Goal: Information Seeking & Learning: Learn about a topic

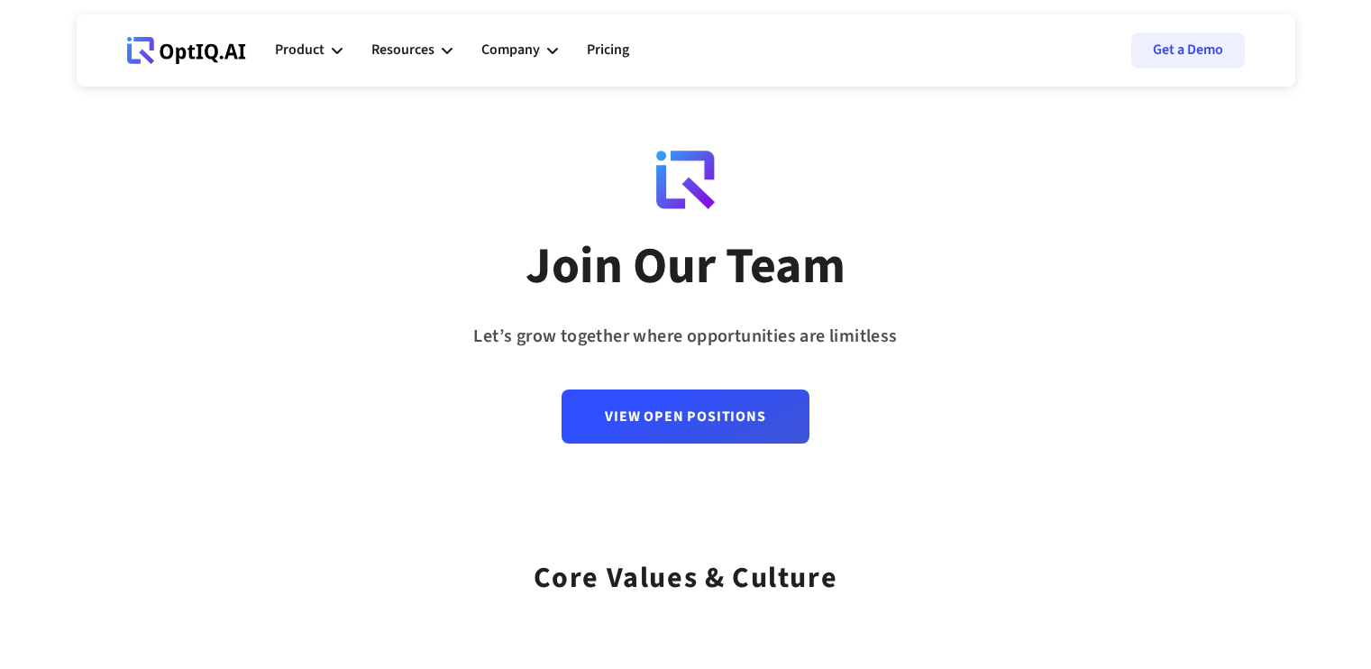
click at [626, 425] on link "View Open Positions" at bounding box center [685, 416] width 247 height 54
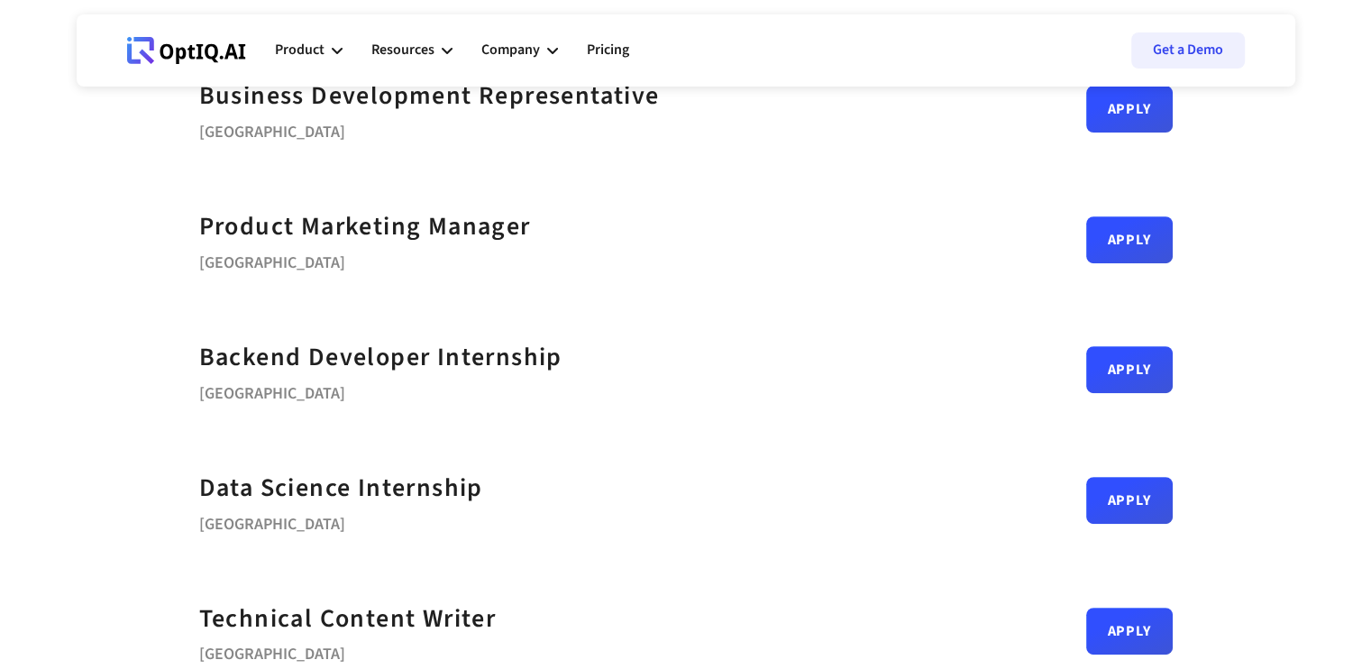
scroll to position [721, 0]
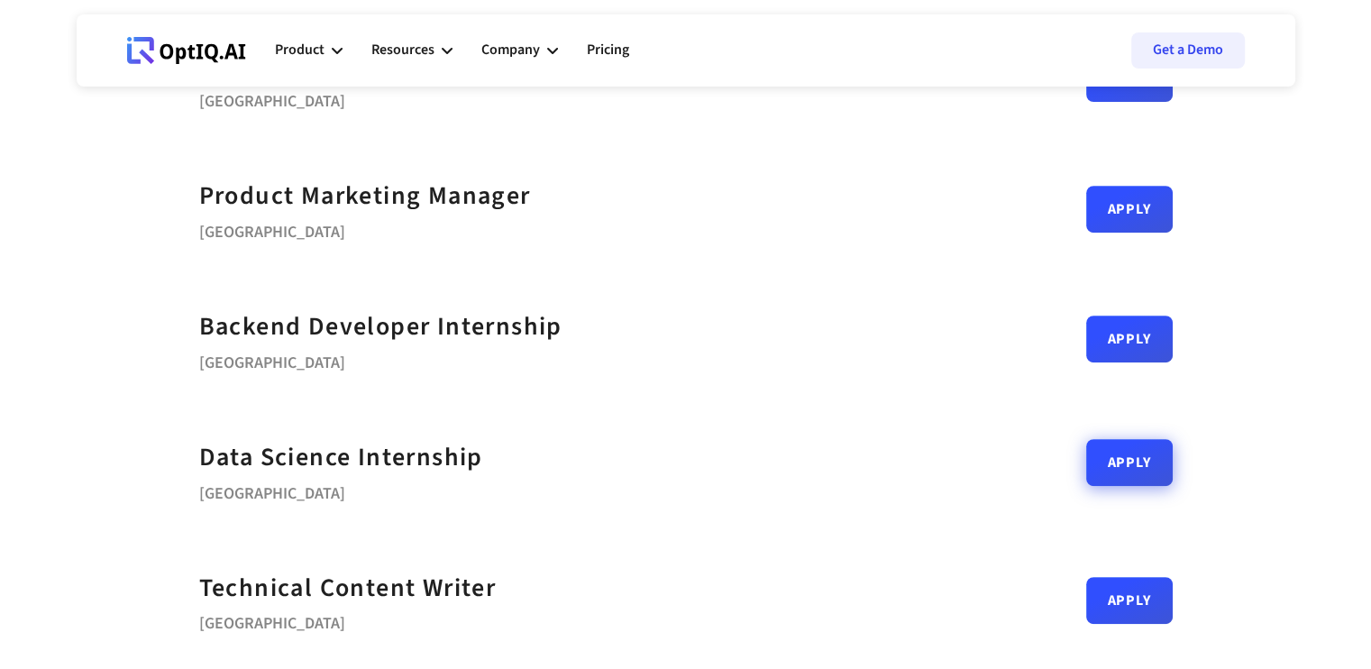
click at [1090, 462] on link "Apply" at bounding box center [1129, 462] width 87 height 47
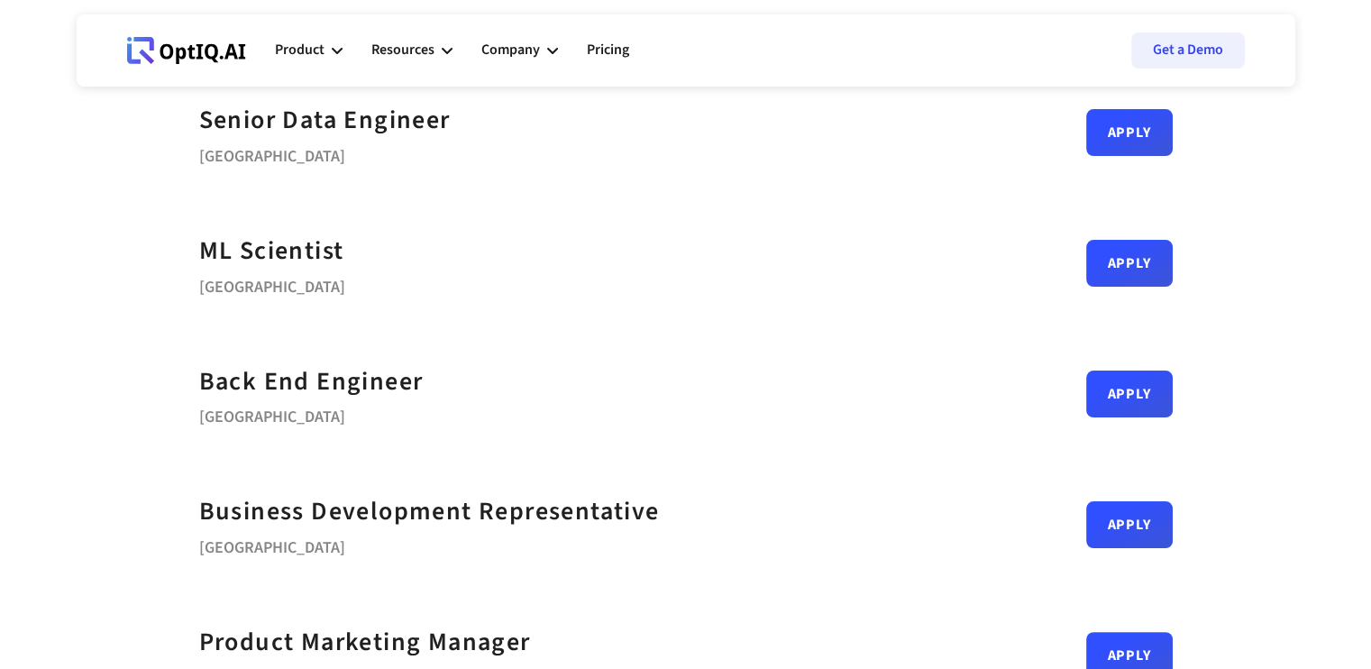
scroll to position [451, 0]
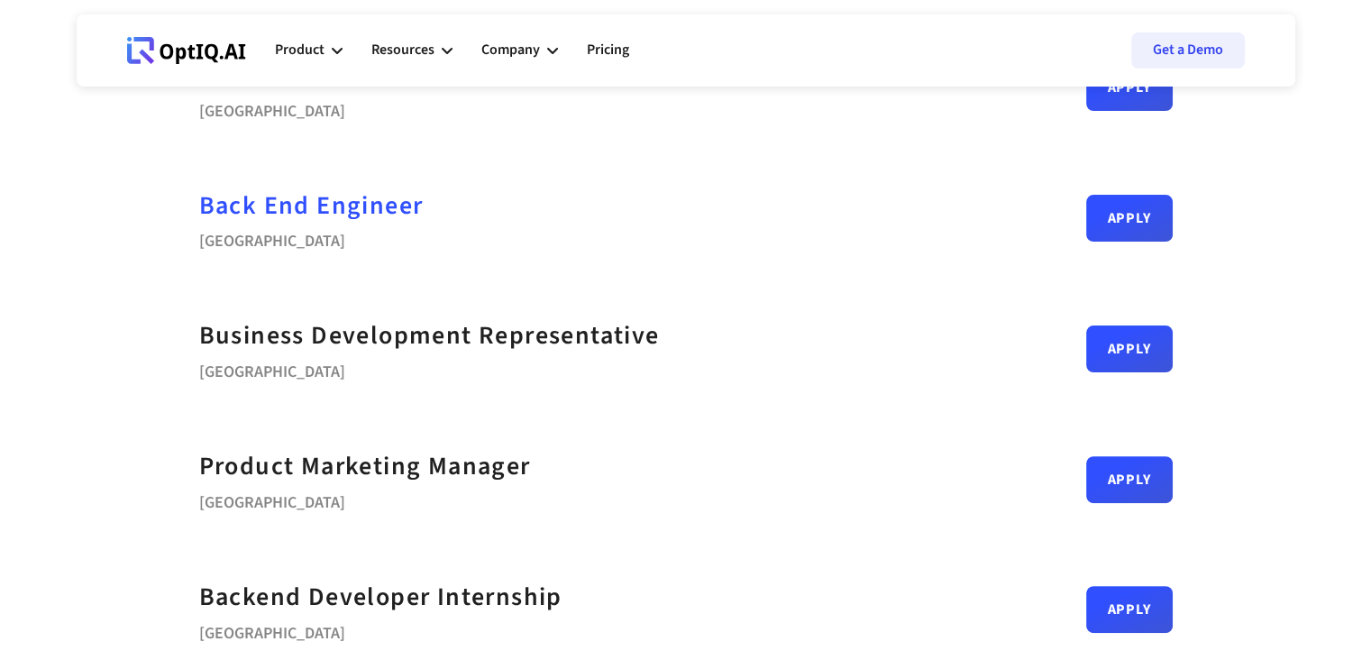
click at [368, 220] on div "Back End Engineer" at bounding box center [311, 206] width 224 height 41
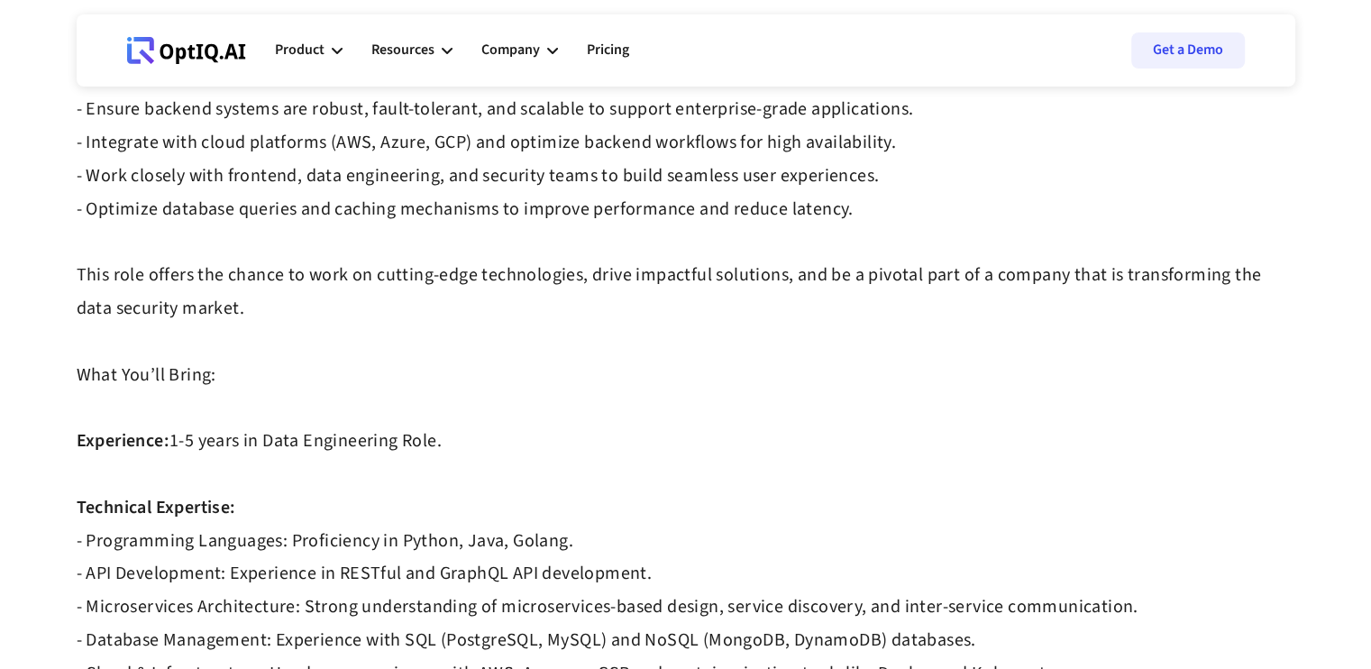
scroll to position [631, 0]
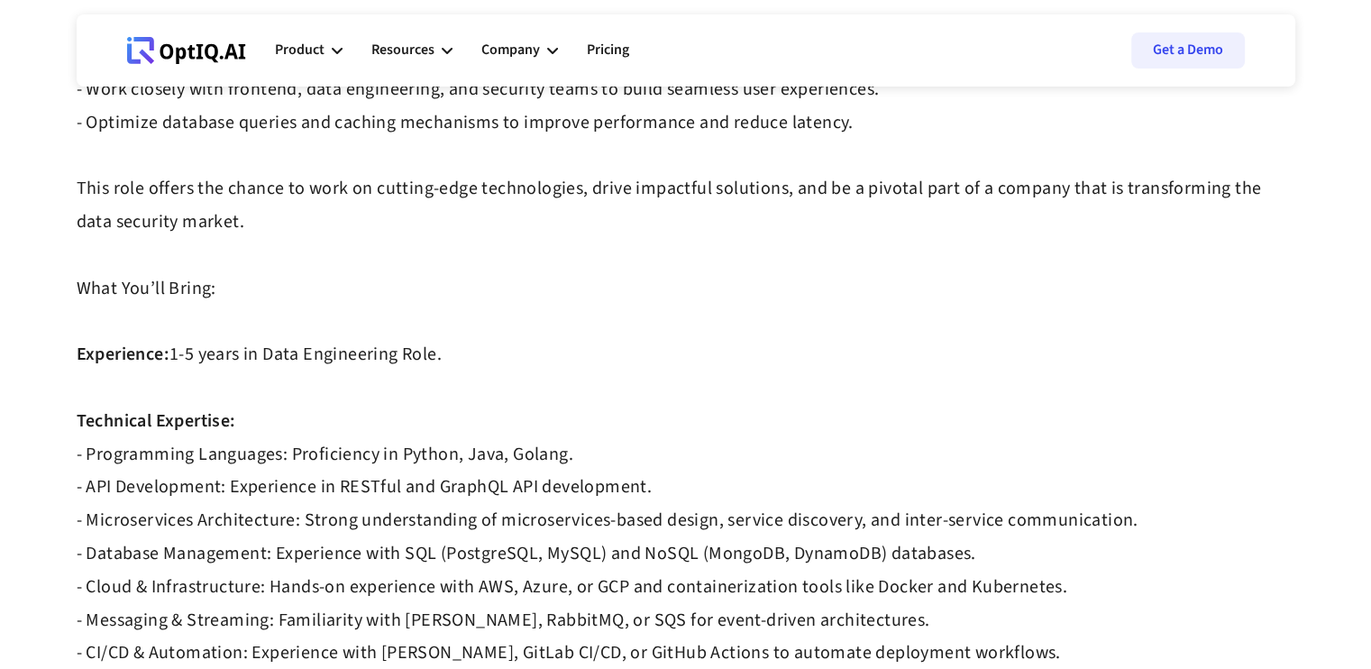
click at [166, 357] on div "OptIQ is revolutionizing the data security landscape by building the world's fi…" at bounding box center [686, 570] width 1219 height 2056
click at [224, 353] on strong "1-5 years in Data Engineering Role." at bounding box center [305, 354] width 272 height 25
drag, startPoint x: 175, startPoint y: 358, endPoint x: 227, endPoint y: 359, distance: 52.3
click at [217, 359] on strong "1-5 years in Data Engineering Role." at bounding box center [305, 354] width 272 height 25
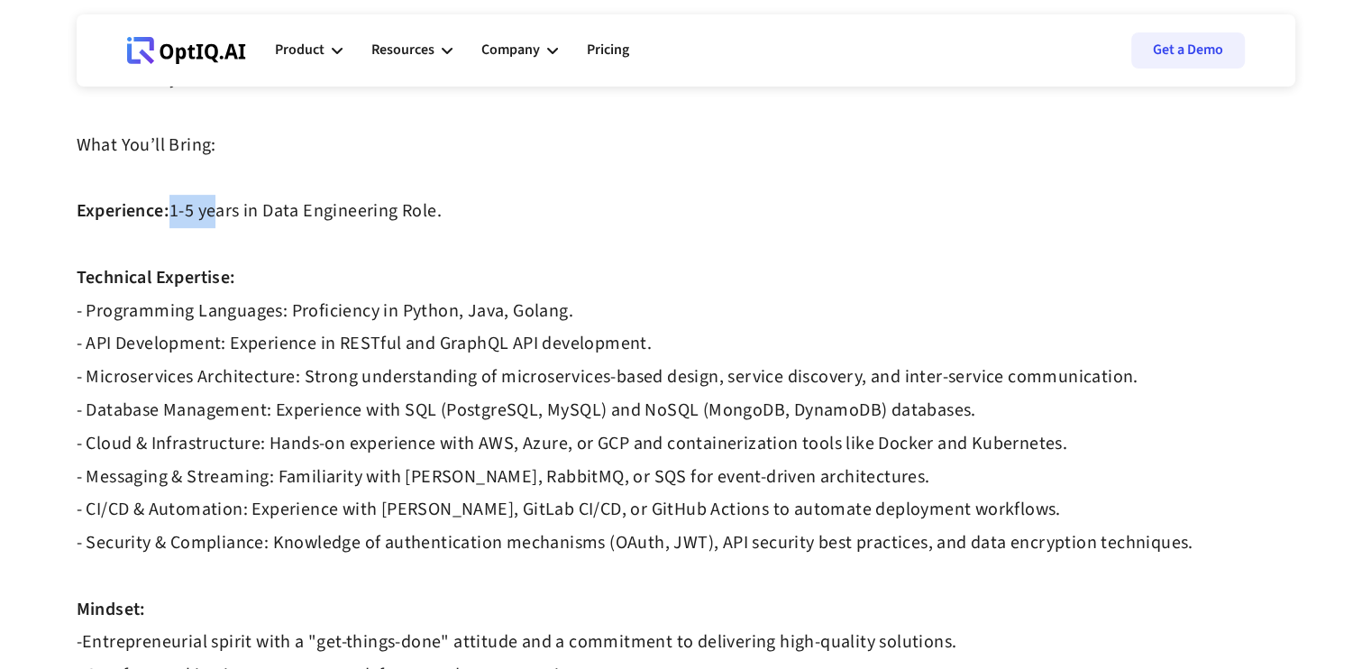
scroll to position [992, 0]
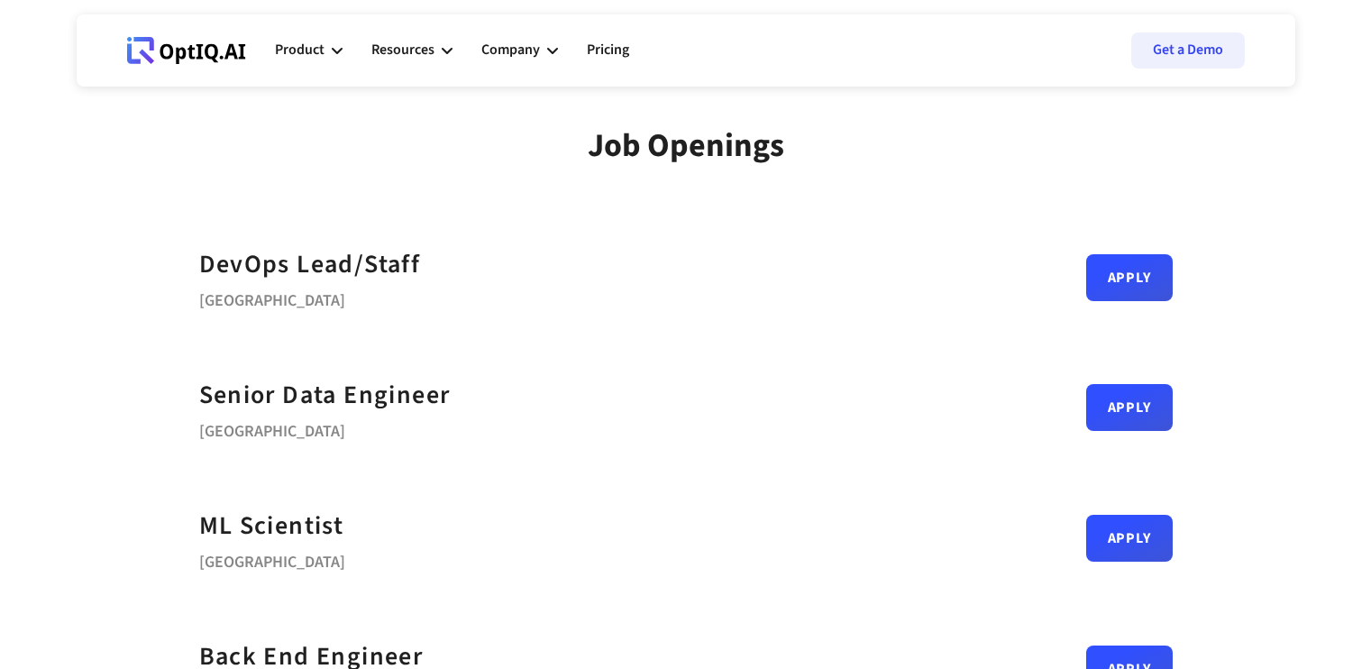
scroll to position [451, 0]
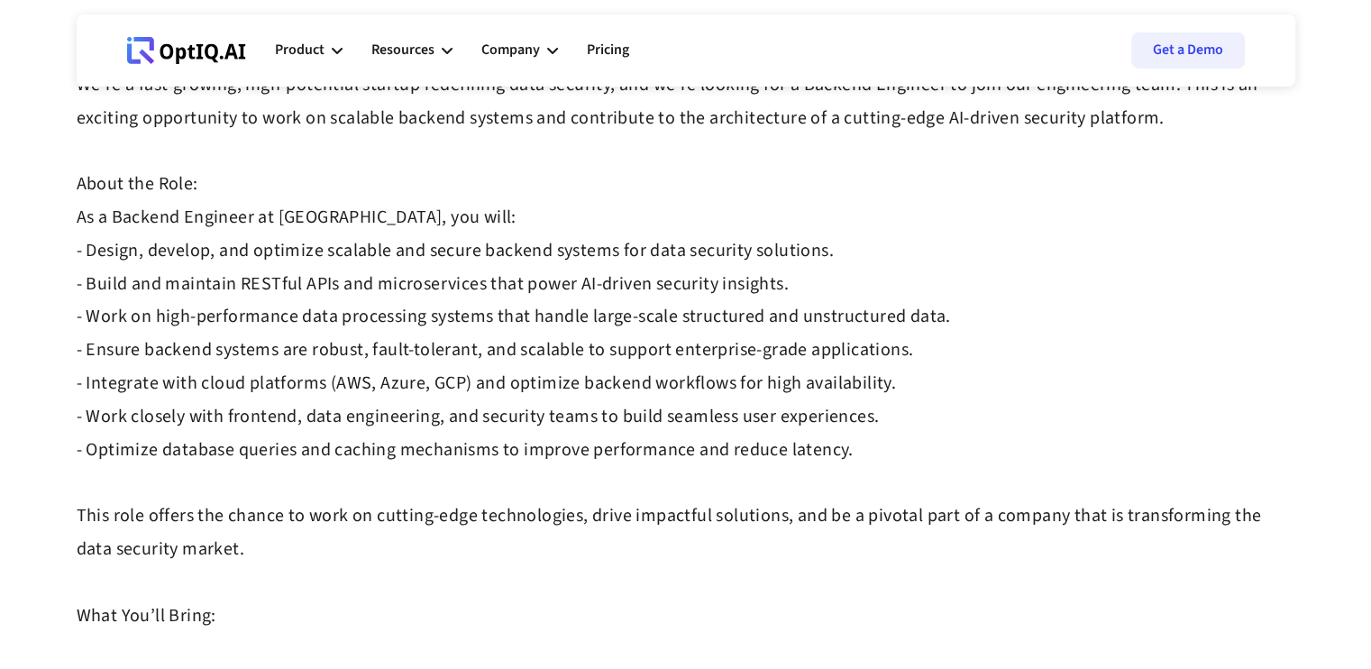
scroll to position [631, 0]
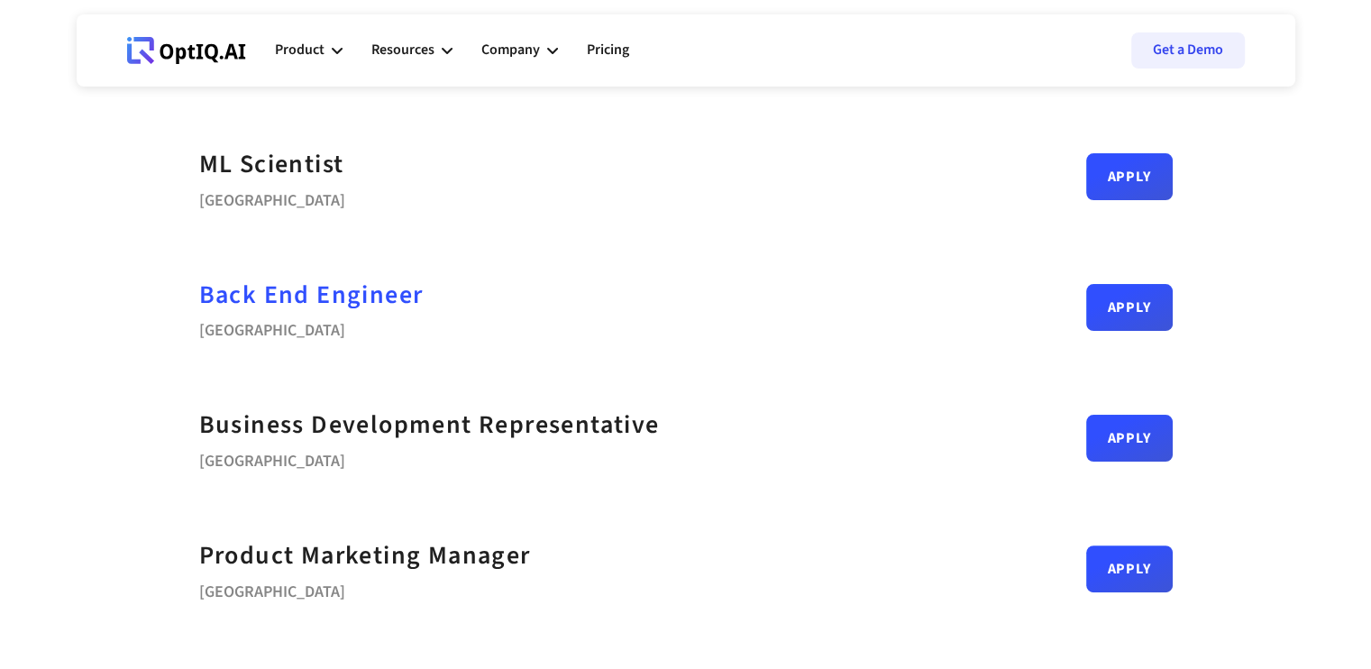
scroll to position [361, 0]
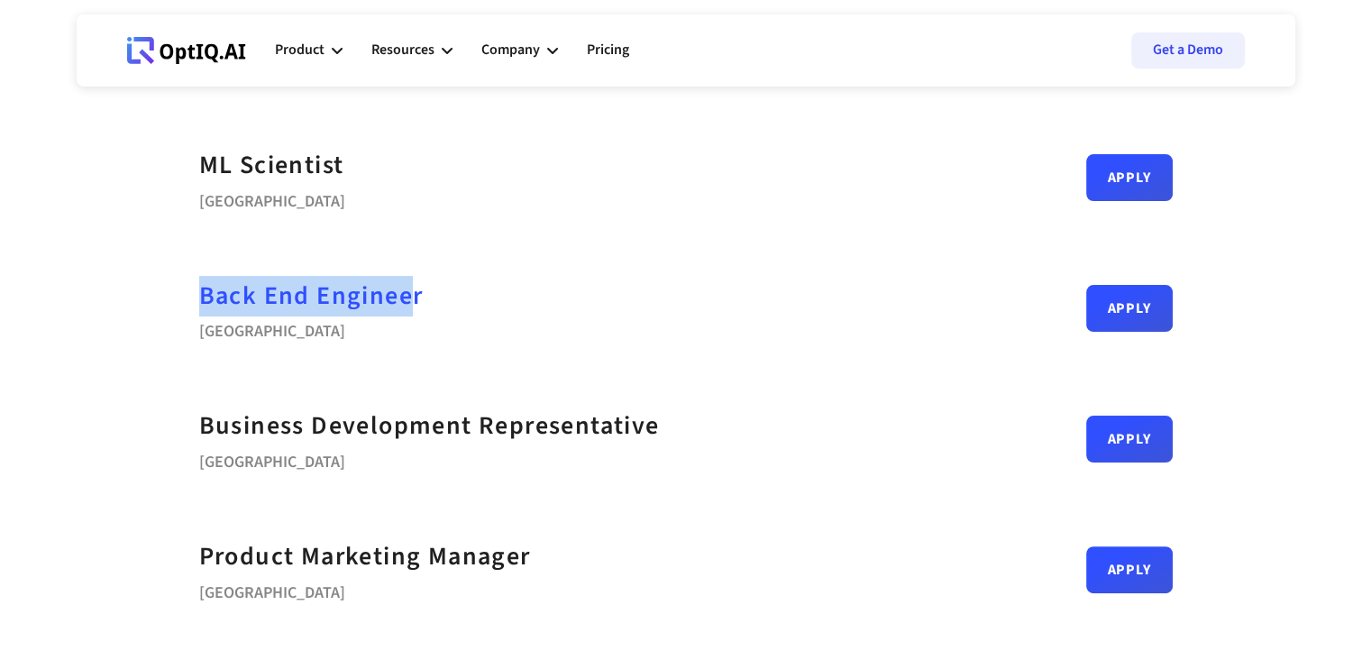
drag, startPoint x: 171, startPoint y: 306, endPoint x: 405, endPoint y: 297, distance: 233.6
click at [405, 297] on div "DevOps Lead/Staff Bengaluru Apply Senior Data Engineer Bengaluru Apply ML Scien…" at bounding box center [686, 438] width 1219 height 1175
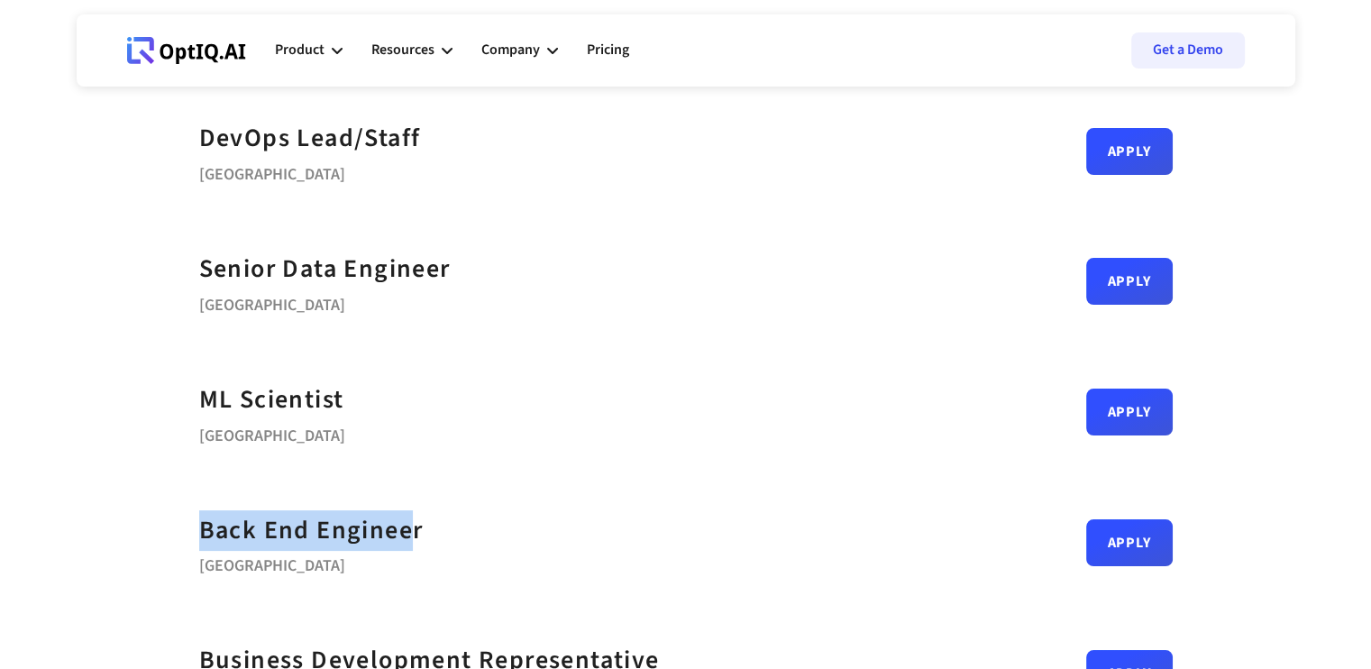
scroll to position [90, 0]
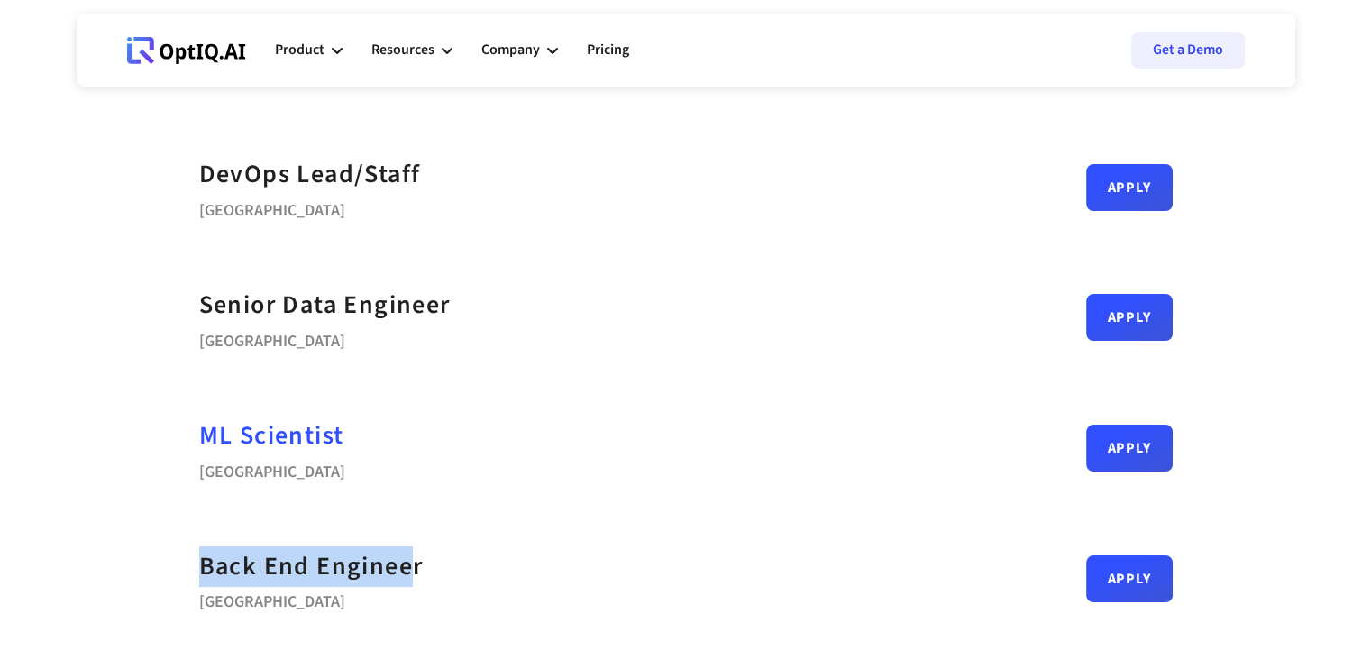
click at [277, 435] on div "ML Scientist" at bounding box center [271, 436] width 145 height 41
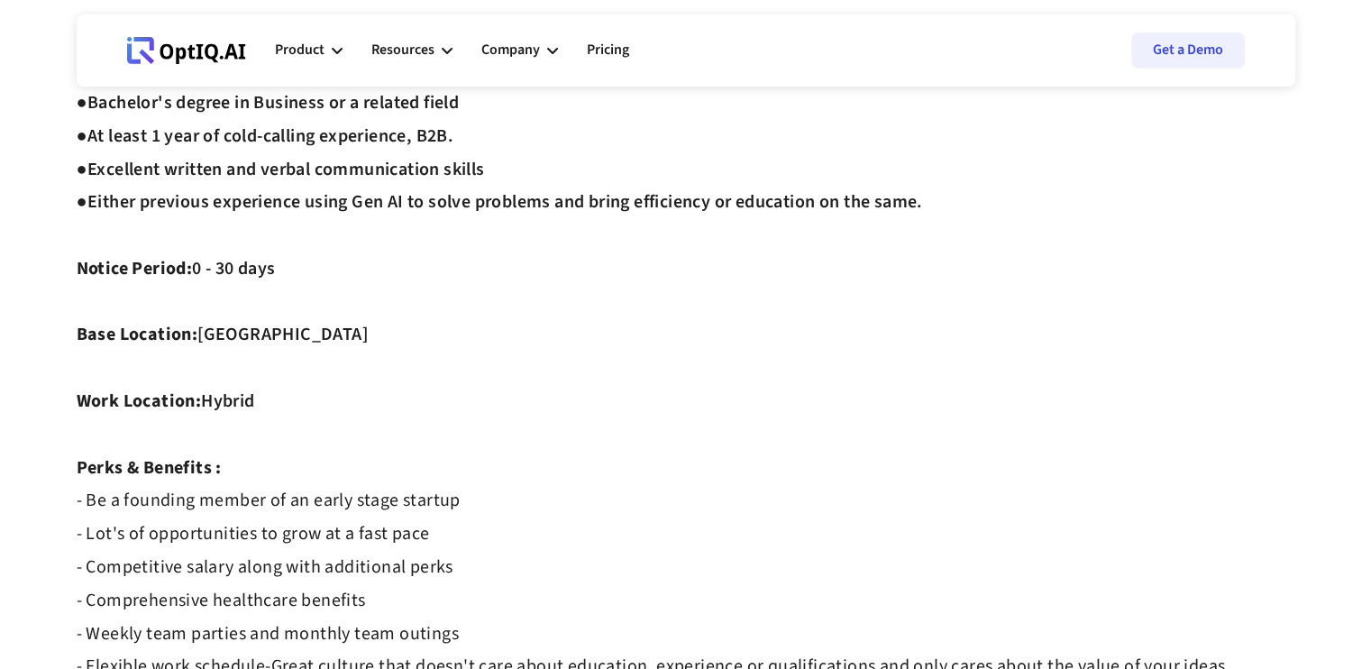
scroll to position [1532, 0]
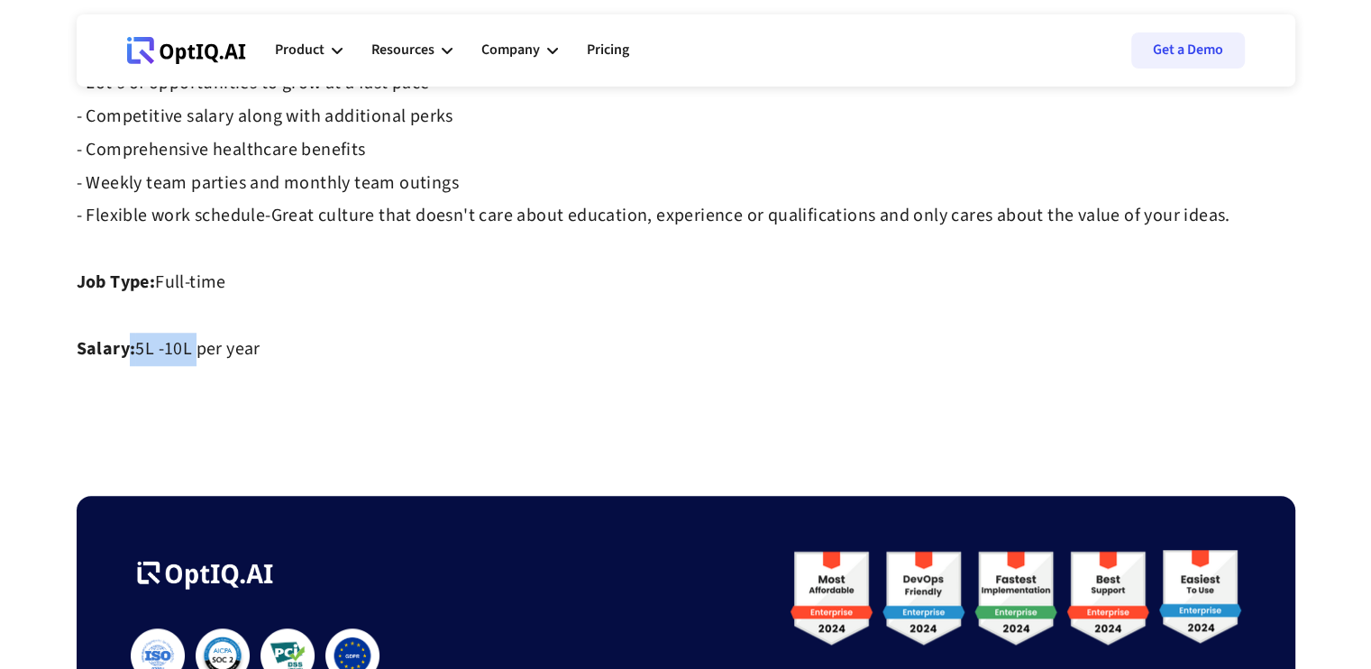
drag, startPoint x: 130, startPoint y: 355, endPoint x: 230, endPoint y: 360, distance: 100.2
click at [252, 352] on strong "5L -10L per year ‍" at bounding box center [197, 348] width 124 height 25
drag, startPoint x: 328, startPoint y: 341, endPoint x: 168, endPoint y: 384, distance: 166.2
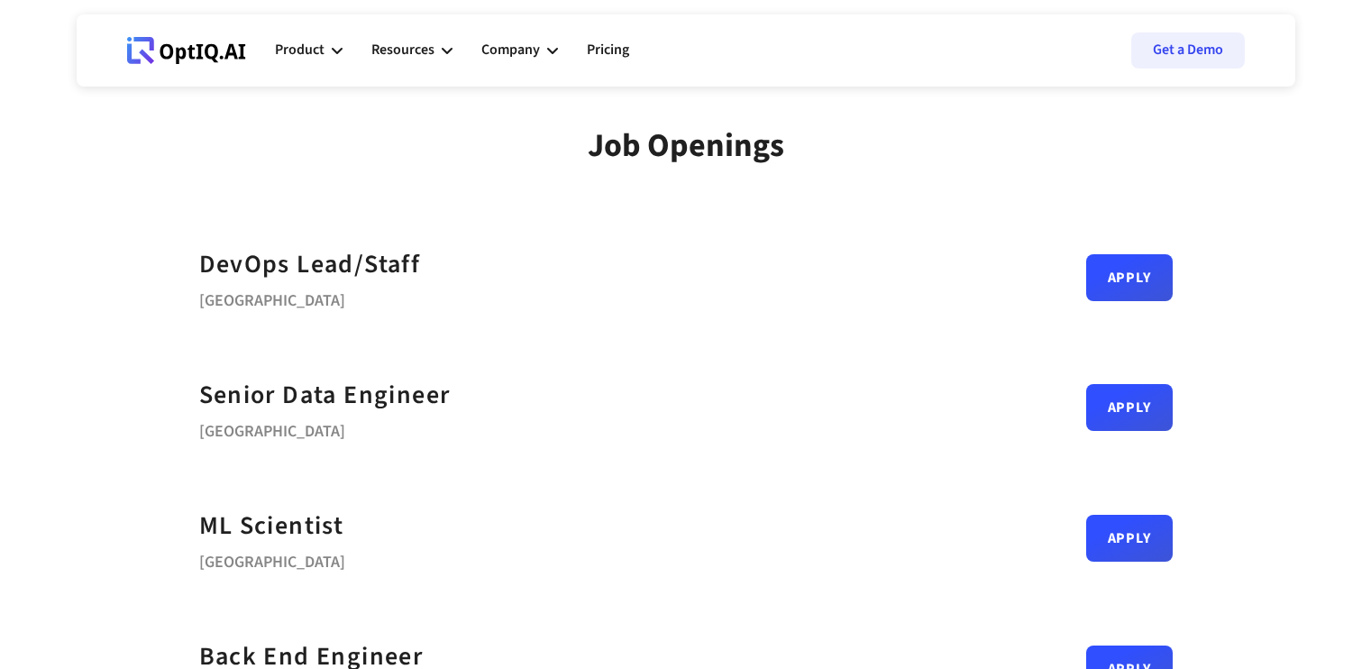
scroll to position [90, 0]
